Goal: Task Accomplishment & Management: Use online tool/utility

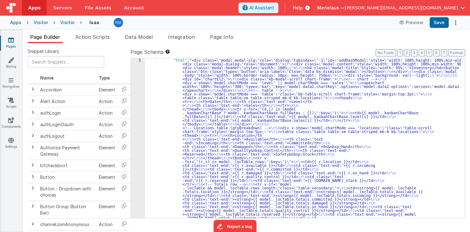
scroll to position [15, 0]
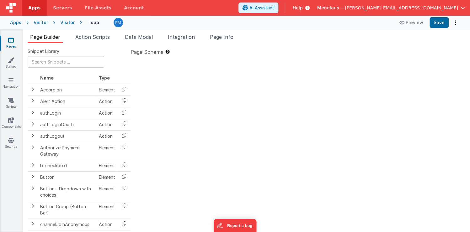
type textarea "2.98 Lsa8 ? - >2.87 Lsa9 - try Dom performance CSS classes 2.95 - fast kbshow A…"
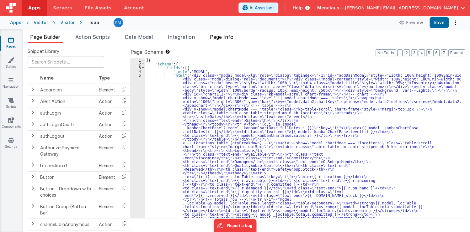
click at [230, 35] on span "Page Info" at bounding box center [222, 37] width 24 height 6
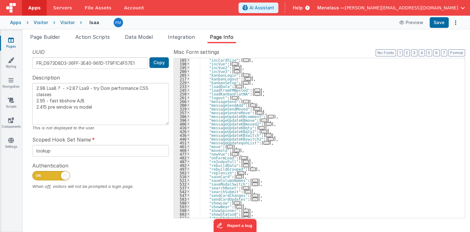
scroll to position [105, 0]
click at [227, 145] on span "..." at bounding box center [230, 146] width 6 height 3
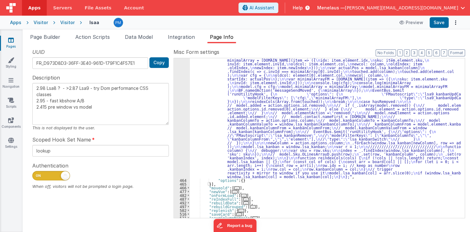
scroll to position [286, 0]
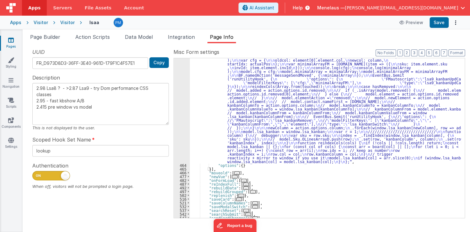
click at [272, 102] on div ""function" : " // Move \n\n debugger; \n\n hasMoved = _.has([DOMAIN_NAME], 'mov…" at bounding box center [325, 149] width 271 height 355
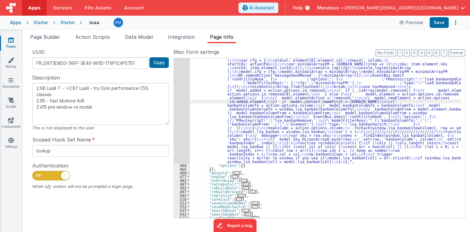
click at [174, 118] on div "463" at bounding box center [182, 68] width 16 height 192
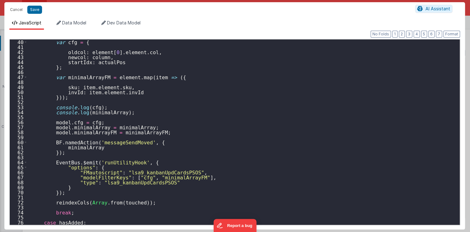
scroll to position [211, 0]
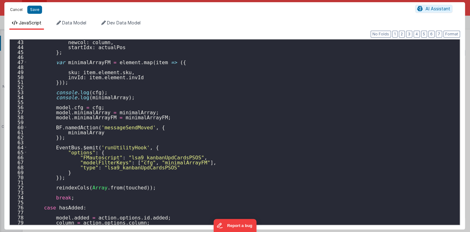
drag, startPoint x: 17, startPoint y: 11, endPoint x: 289, endPoint y: 128, distance: 296.0
click at [17, 11] on button "Cancel" at bounding box center [16, 9] width 19 height 9
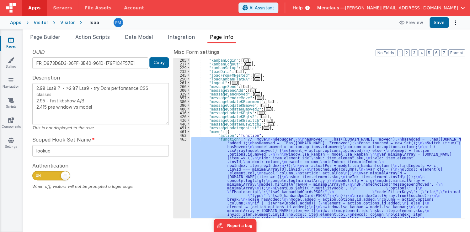
scroll to position [120, 0]
click at [187, 131] on span at bounding box center [188, 132] width 3 height 4
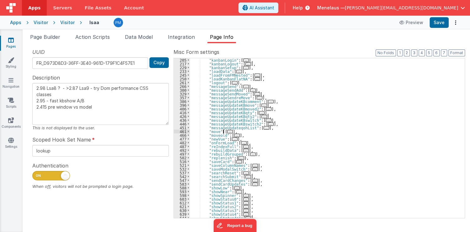
scroll to position [105, 0]
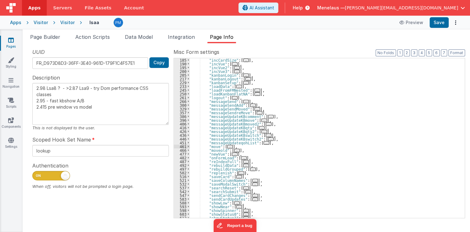
click at [243, 74] on span "..." at bounding box center [246, 75] width 6 height 3
